Goal: Information Seeking & Learning: Find specific fact

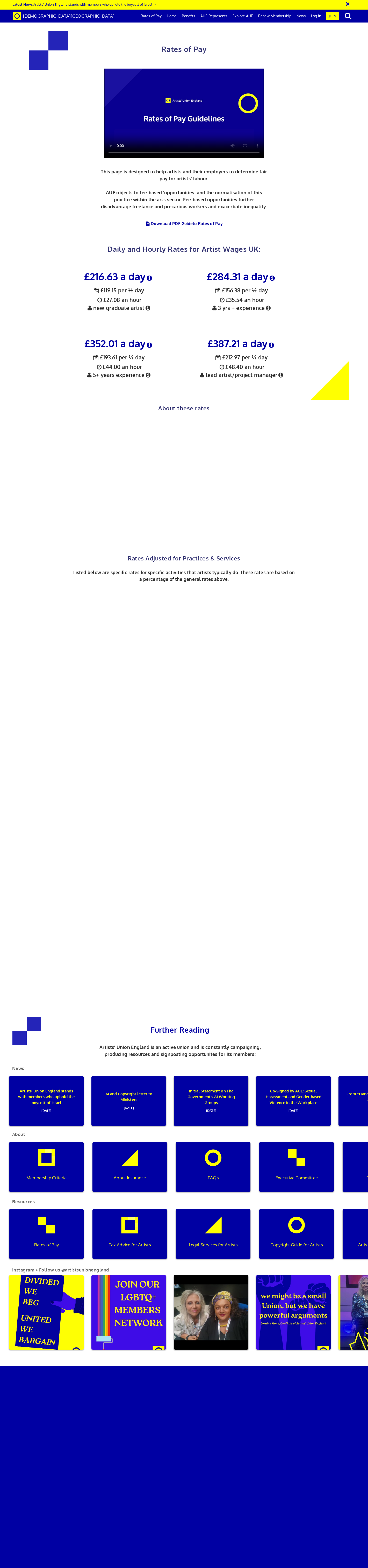
scroll to position [241, 0]
drag, startPoint x: 83, startPoint y: 103, endPoint x: 204, endPoint y: 104, distance: 121.0
click at [204, 266] on div "£216.63 a day ½ £119.15 per ½ day £27.08 an hour new graduate artist £284.31 a …" at bounding box center [180, 333] width 245 height 134
click at [170, 333] on div "£352.01 a day ½ £193.61 per ½ day £44.00 an hour 5+ years experience" at bounding box center [119, 366] width 123 height 67
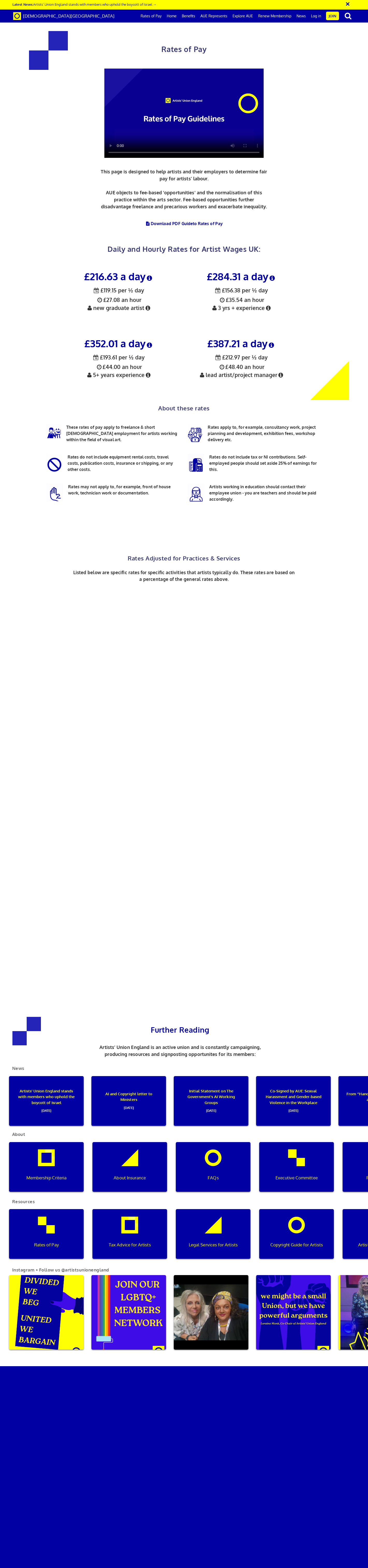
scroll to position [261, 0]
drag, startPoint x: 102, startPoint y: 98, endPoint x: 152, endPoint y: 98, distance: 50.0
click at [152, 333] on div "£352.01 a day ½ £193.61 per ½ day £44.00 an hour 5+ years experience" at bounding box center [119, 366] width 123 height 67
drag, startPoint x: 142, startPoint y: 108, endPoint x: 97, endPoint y: 108, distance: 45.0
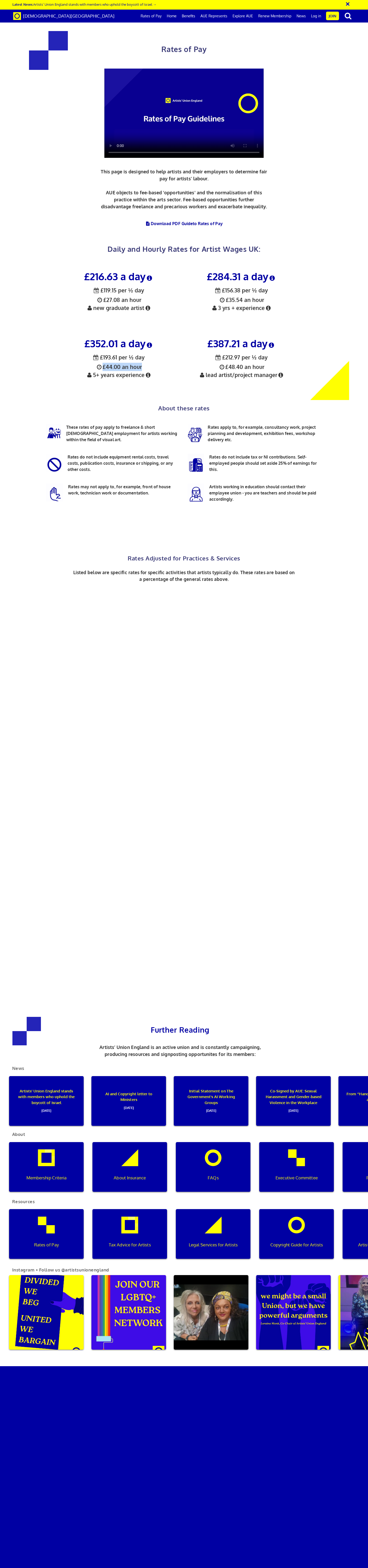
click at [97, 333] on div "£352.01 a day ½ £193.61 per ½ day £44.00 an hour 5+ years experience" at bounding box center [119, 366] width 123 height 67
click at [149, 372] on icon at bounding box center [147, 375] width 7 height 5
click at [165, 333] on div "£352.01 a day ½ £193.61 per ½ day £44.00 an hour 5+ years experience" at bounding box center [119, 366] width 123 height 67
click at [271, 400] on div "About these rates These rates of pay apply to freelance & short [DEMOGRAPHIC_DA…" at bounding box center [184, 472] width 291 height 145
click at [186, 381] on div "The variations in rates relate to qualifications/ experience, which are defined…" at bounding box center [148, 407] width 85 height 54
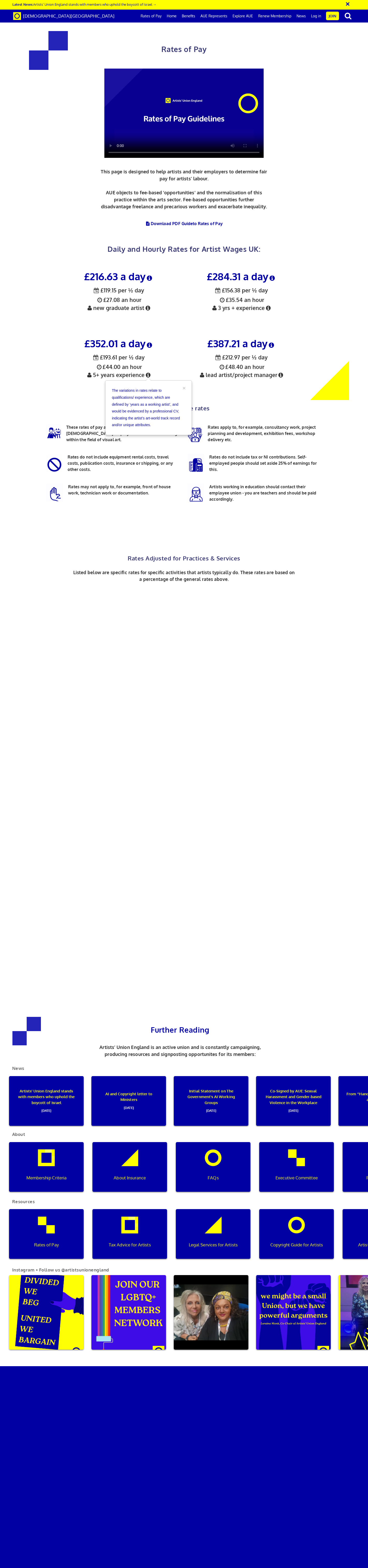
scroll to position [248, 0]
click at [183, 385] on button "×" at bounding box center [184, 388] width 3 height 5
click at [270, 305] on icon at bounding box center [268, 308] width 7 height 5
click at [314, 261] on div "£216.63 a day ½ £119.15 per ½ day £27.08 an hour new graduate artist £284.31 a …" at bounding box center [180, 331] width 368 height 140
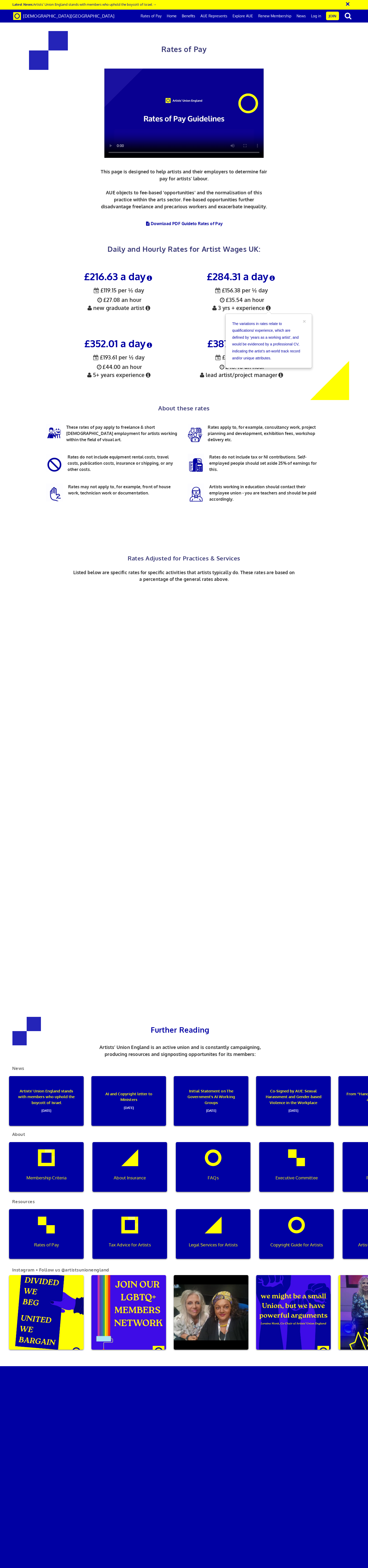
scroll to position [231, 0]
click at [305, 319] on button "×" at bounding box center [304, 321] width 3 height 5
click at [281, 372] on icon at bounding box center [281, 375] width 7 height 5
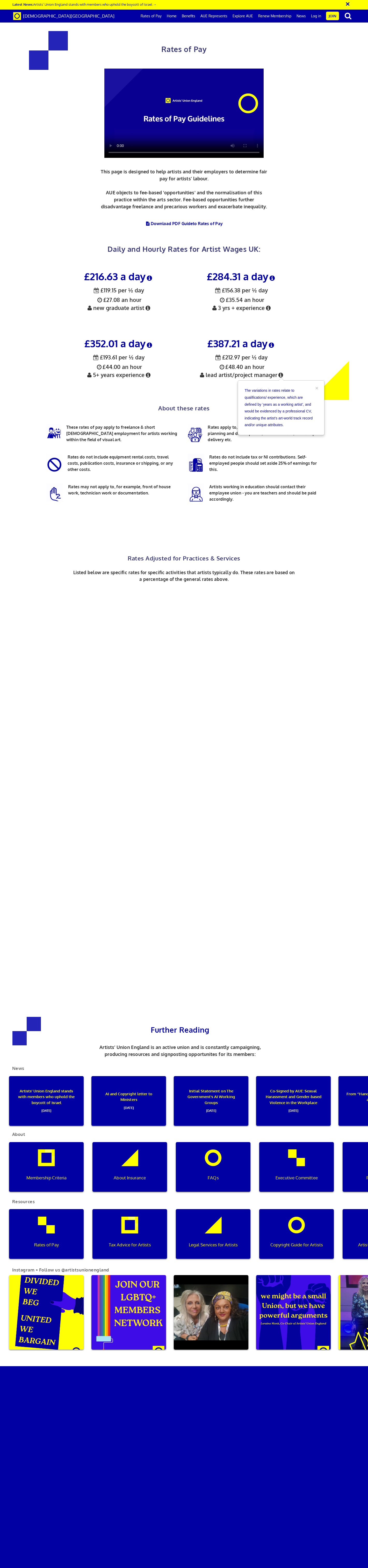
click at [292, 333] on div "£387.21 a day ½ £212.97 per ½ day £48.40 an hour lead artist/project manager" at bounding box center [241, 363] width 123 height 62
click at [281, 372] on icon at bounding box center [281, 375] width 7 height 5
click at [168, 333] on div "£352.01 a day ½ £193.61 per ½ day £44.00 an hour 5+ years experience" at bounding box center [119, 366] width 123 height 67
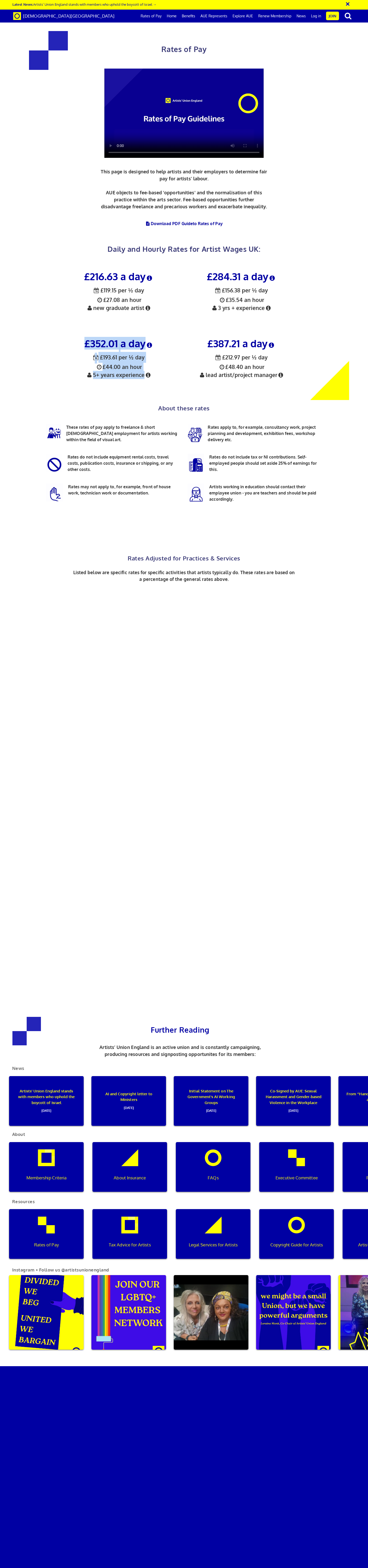
drag, startPoint x: 74, startPoint y: 79, endPoint x: 171, endPoint y: 113, distance: 102.8
click at [171, 333] on div "£352.01 a day ½ £193.61 per ½ day £44.00 an hour 5+ years experience" at bounding box center [119, 366] width 123 height 67
drag, startPoint x: 81, startPoint y: 101, endPoint x: 189, endPoint y: 100, distance: 108.0
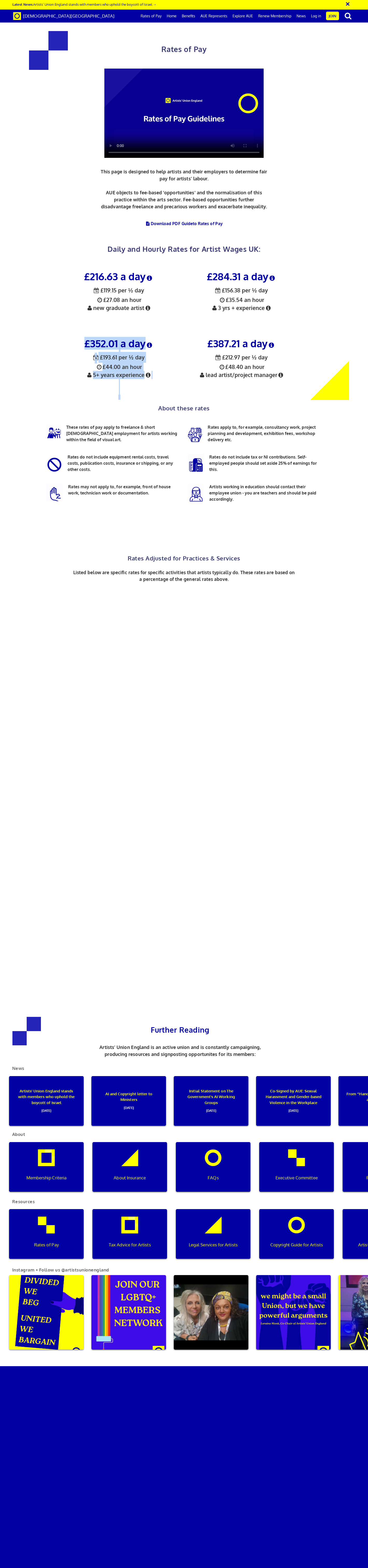
click at [189, 266] on div "£216.63 a day ½ £119.15 per ½ day £27.08 an hour new graduate artist £284.31 a …" at bounding box center [180, 333] width 245 height 134
